Goal: Information Seeking & Learning: Stay updated

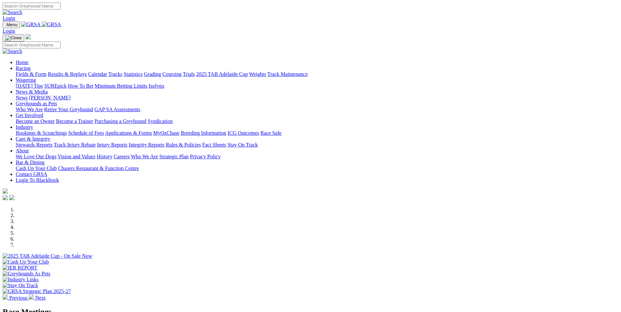
click at [48, 89] on link "News & Media" at bounding box center [32, 92] width 32 height 6
click at [28, 95] on link "News" at bounding box center [22, 98] width 12 height 6
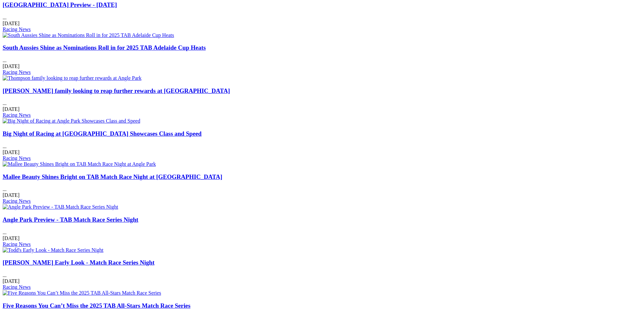
scroll to position [426, 0]
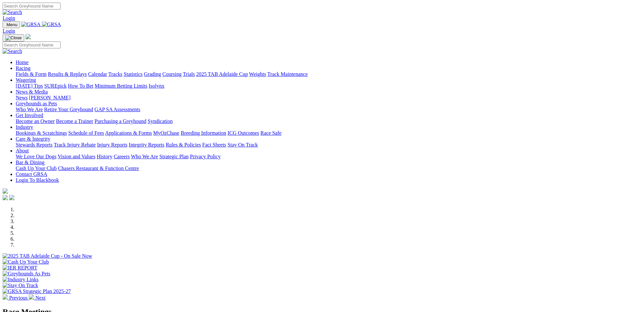
click at [107, 71] on link "Calendar" at bounding box center [97, 74] width 19 height 6
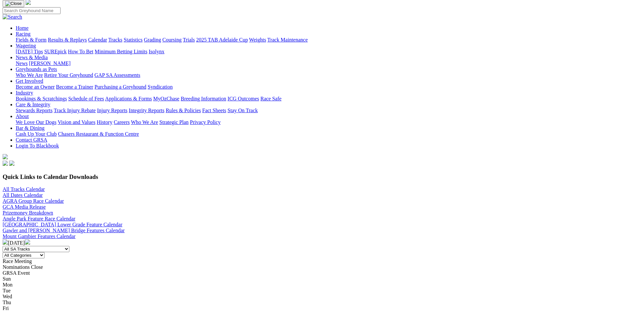
scroll to position [131, 0]
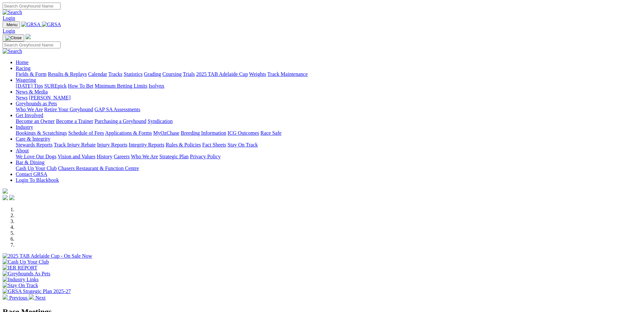
click at [107, 71] on link "Calendar" at bounding box center [97, 74] width 19 height 6
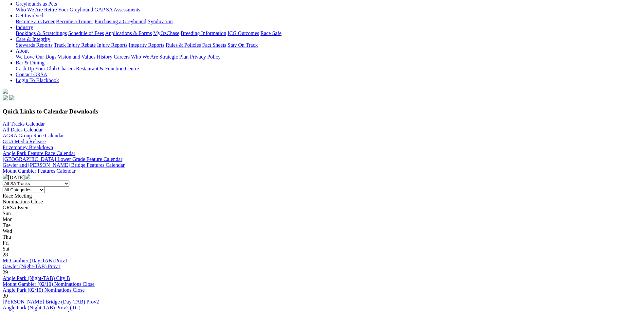
scroll to position [131, 0]
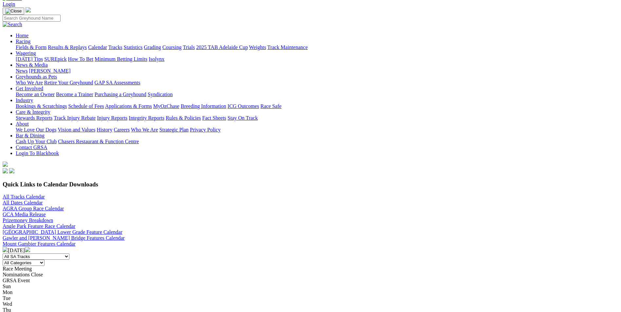
scroll to position [98, 0]
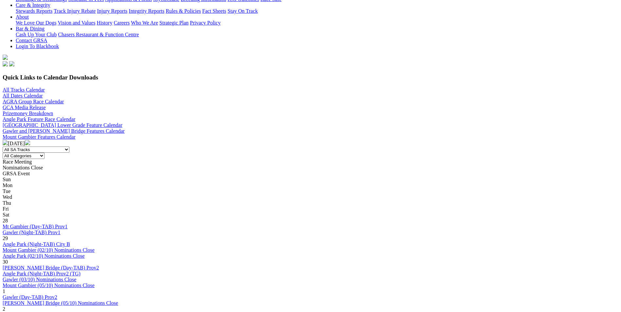
scroll to position [196, 0]
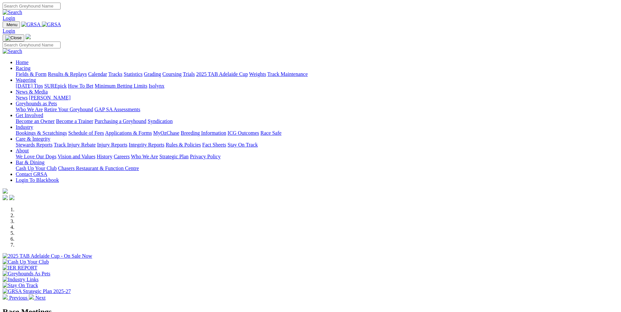
click at [30, 65] on link "Racing" at bounding box center [23, 68] width 15 height 6
click at [107, 71] on link "Calendar" at bounding box center [97, 74] width 19 height 6
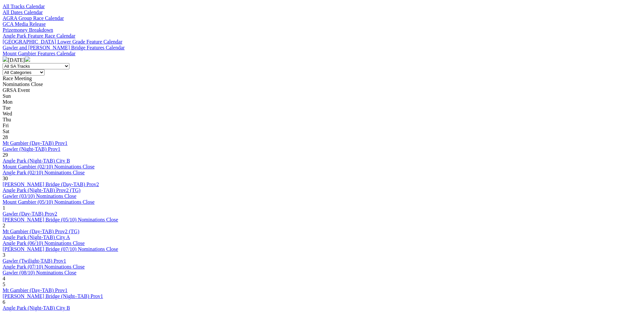
scroll to position [327, 0]
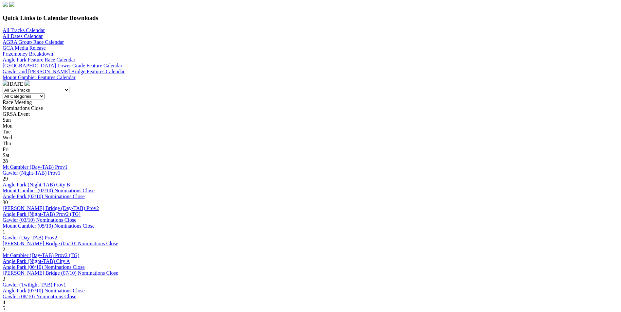
scroll to position [295, 0]
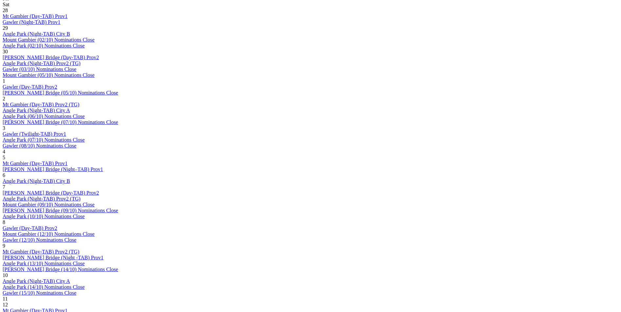
scroll to position [393, 0]
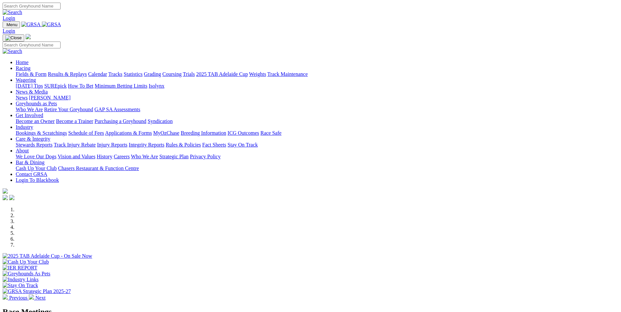
click at [28, 95] on link "News" at bounding box center [22, 98] width 12 height 6
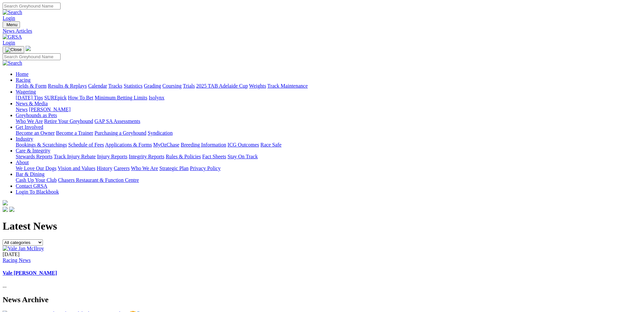
click at [28, 107] on link "News" at bounding box center [22, 110] width 12 height 6
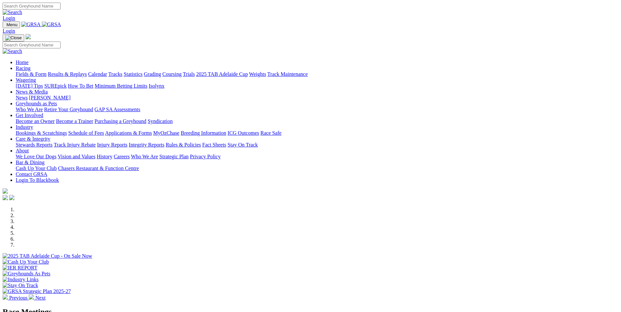
click at [28, 95] on link "News" at bounding box center [22, 98] width 12 height 6
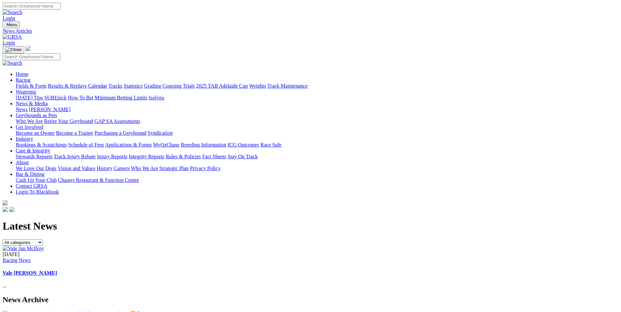
click at [57, 270] on link "Vale [PERSON_NAME]" at bounding box center [30, 273] width 54 height 6
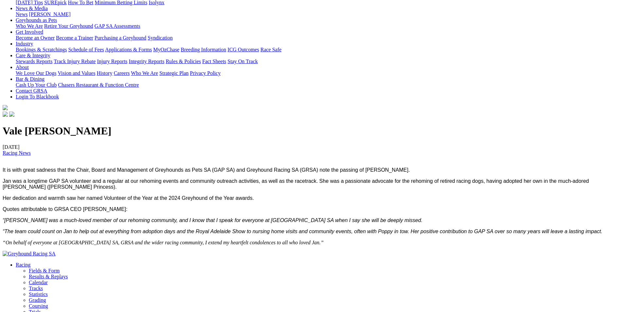
scroll to position [98, 0]
